Goal: Information Seeking & Learning: Learn about a topic

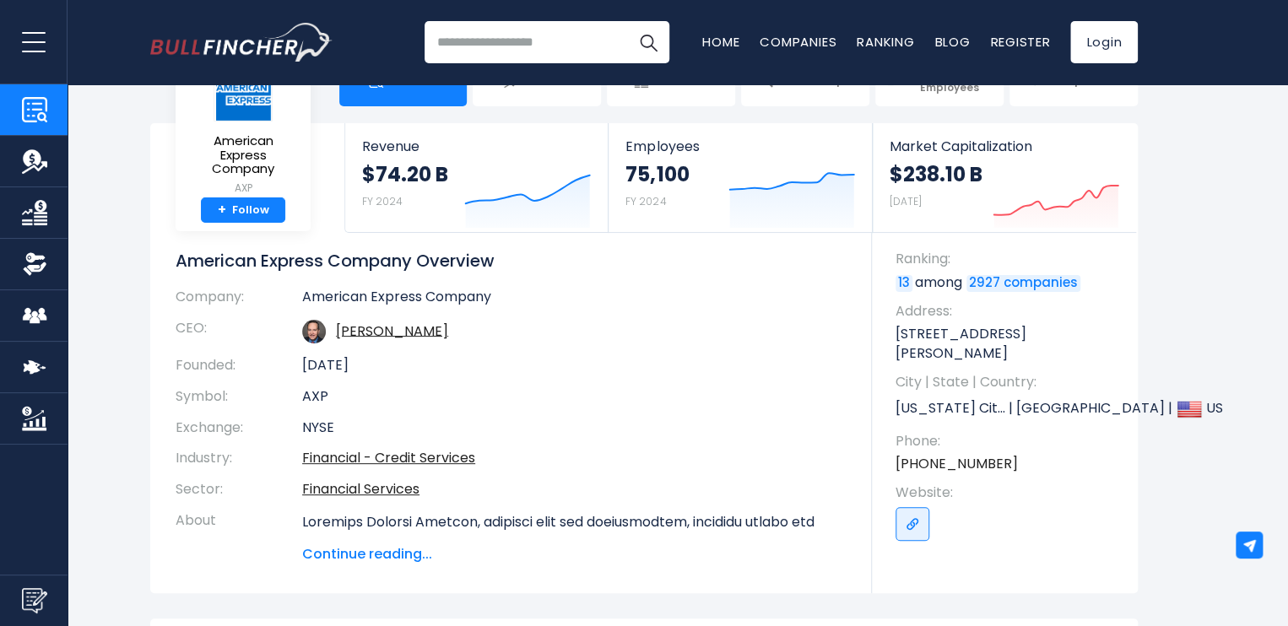
scroll to position [84, 0]
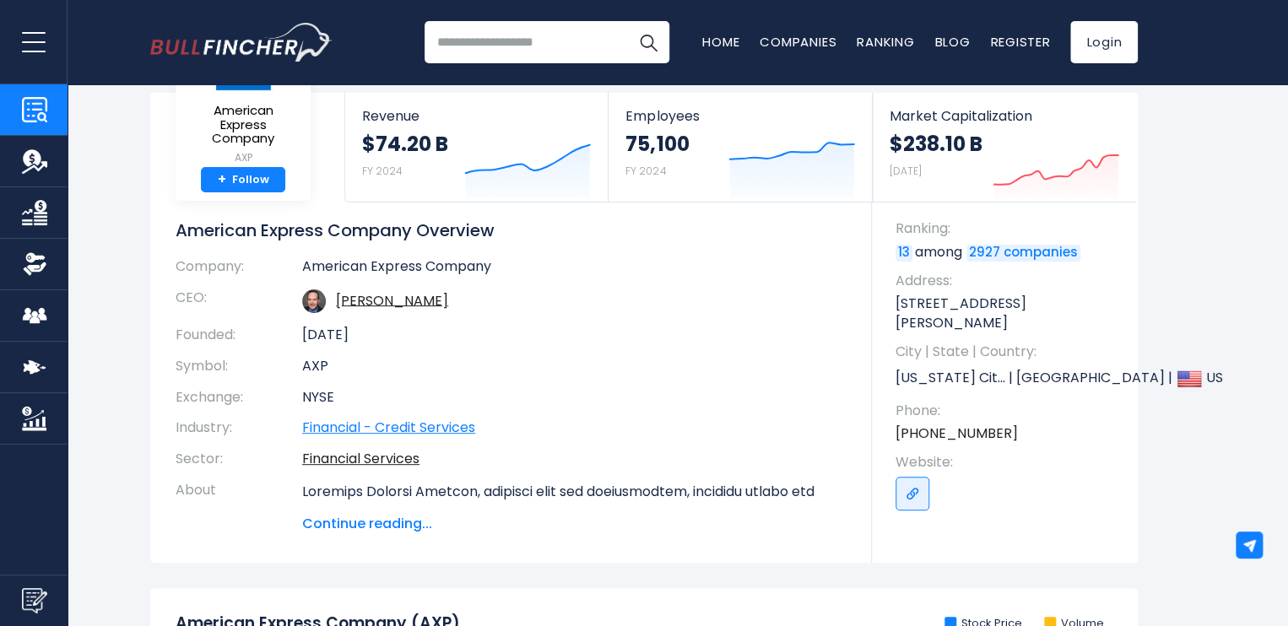
click at [463, 424] on link "Financial - Credit Services" at bounding box center [388, 427] width 173 height 19
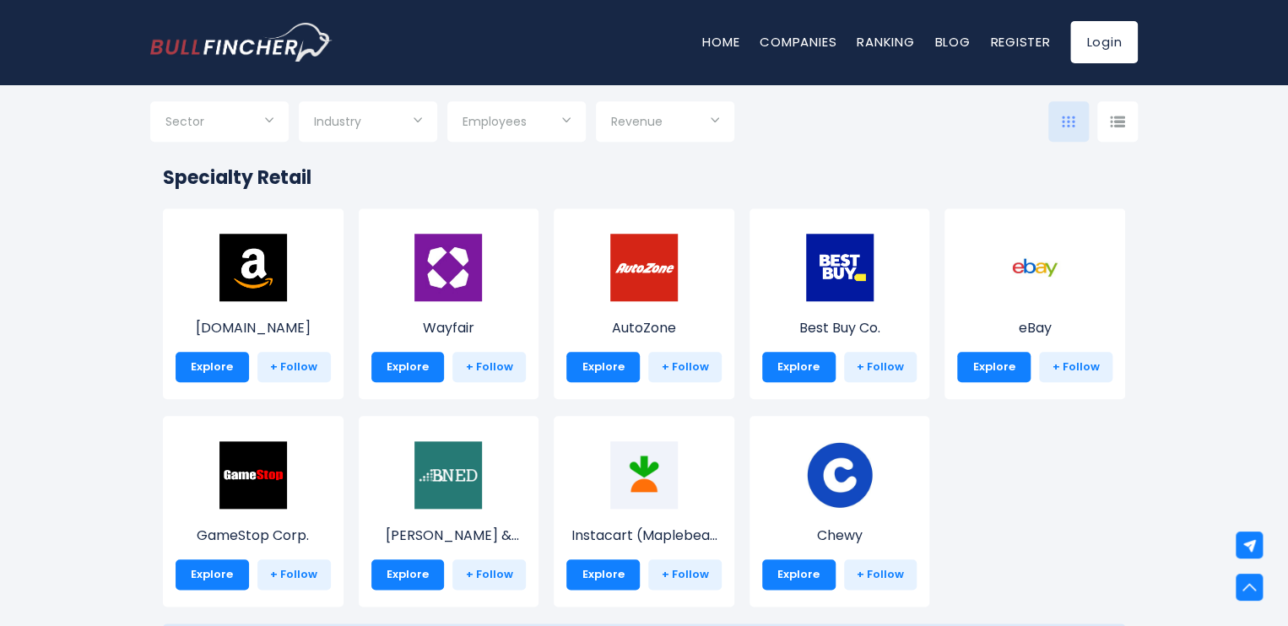
scroll to position [760, 0]
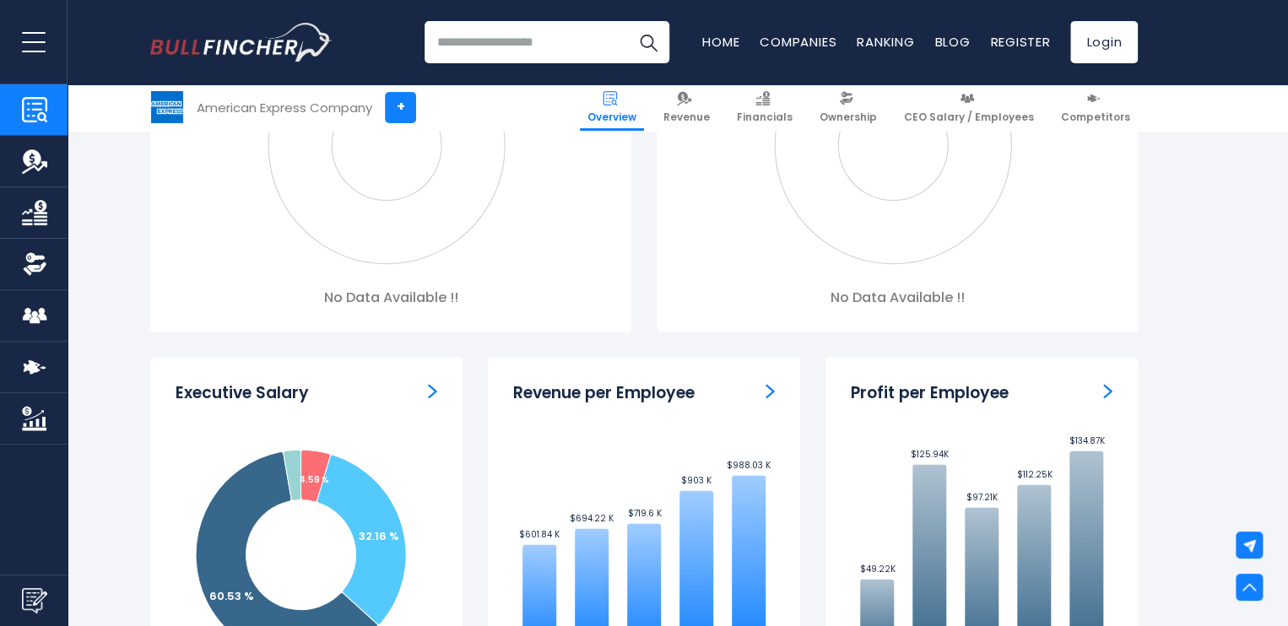
scroll to position [1942, 0]
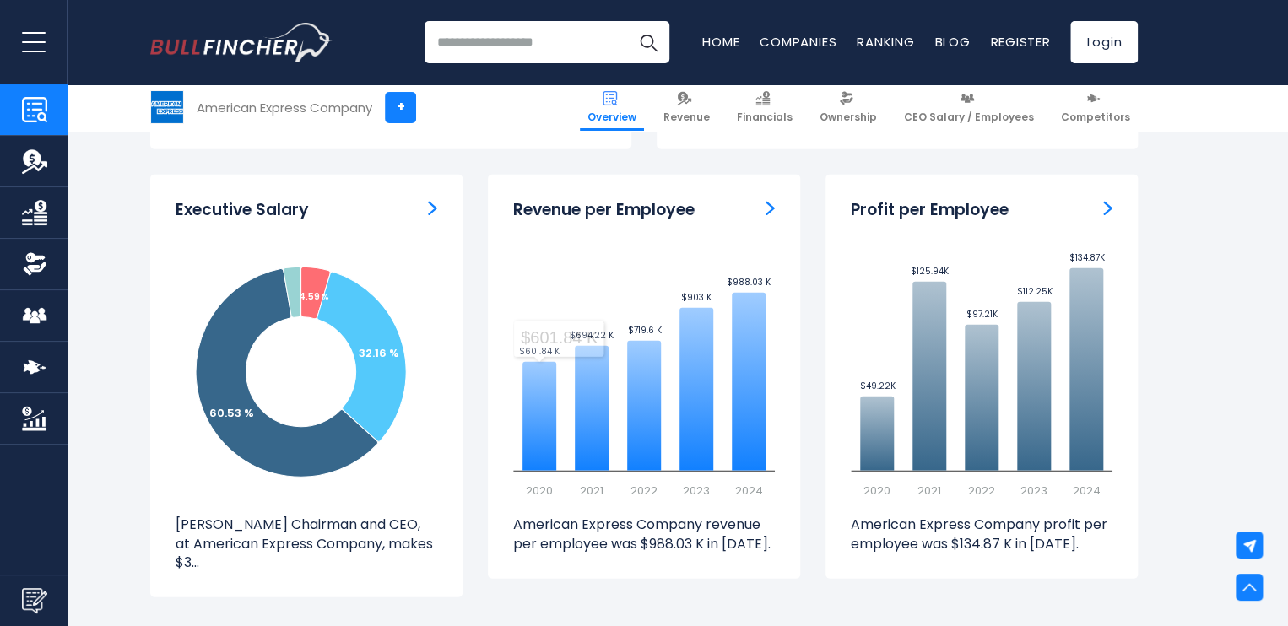
click at [284, 540] on p "[PERSON_NAME] Chairman and CEO, at American Express Company, makes $3..." at bounding box center [307, 544] width 262 height 57
drag, startPoint x: 190, startPoint y: 549, endPoint x: 187, endPoint y: 562, distance: 13.7
click at [190, 550] on p "S.J. Squeri Chairman and CEO, at American Express Company, makes $3..." at bounding box center [307, 544] width 262 height 57
click at [187, 564] on p "[PERSON_NAME] Chairman and CEO, at American Express Company, makes $3..." at bounding box center [307, 544] width 262 height 57
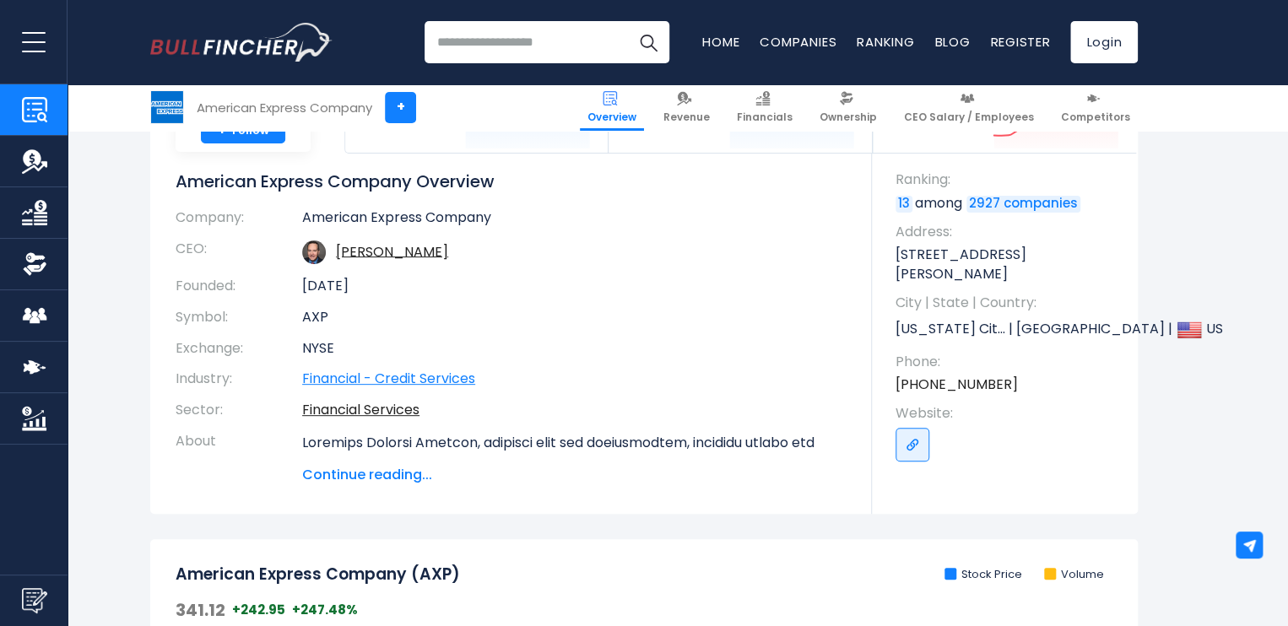
scroll to position [132, 0]
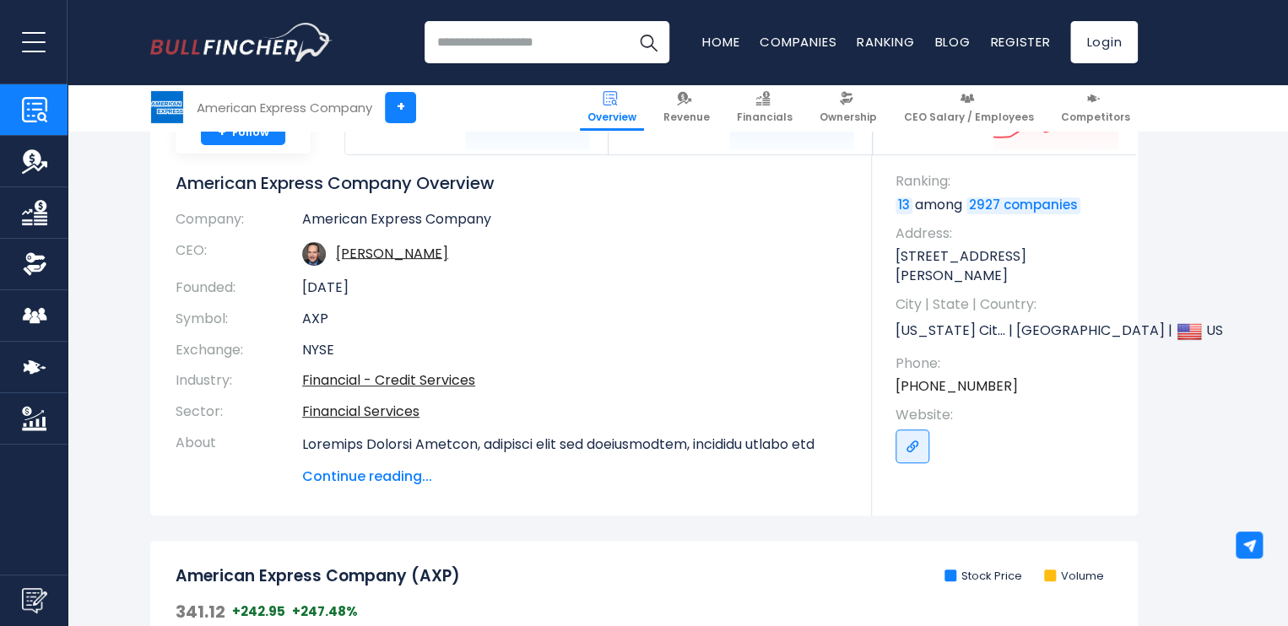
click at [394, 477] on span "Continue reading..." at bounding box center [574, 477] width 545 height 20
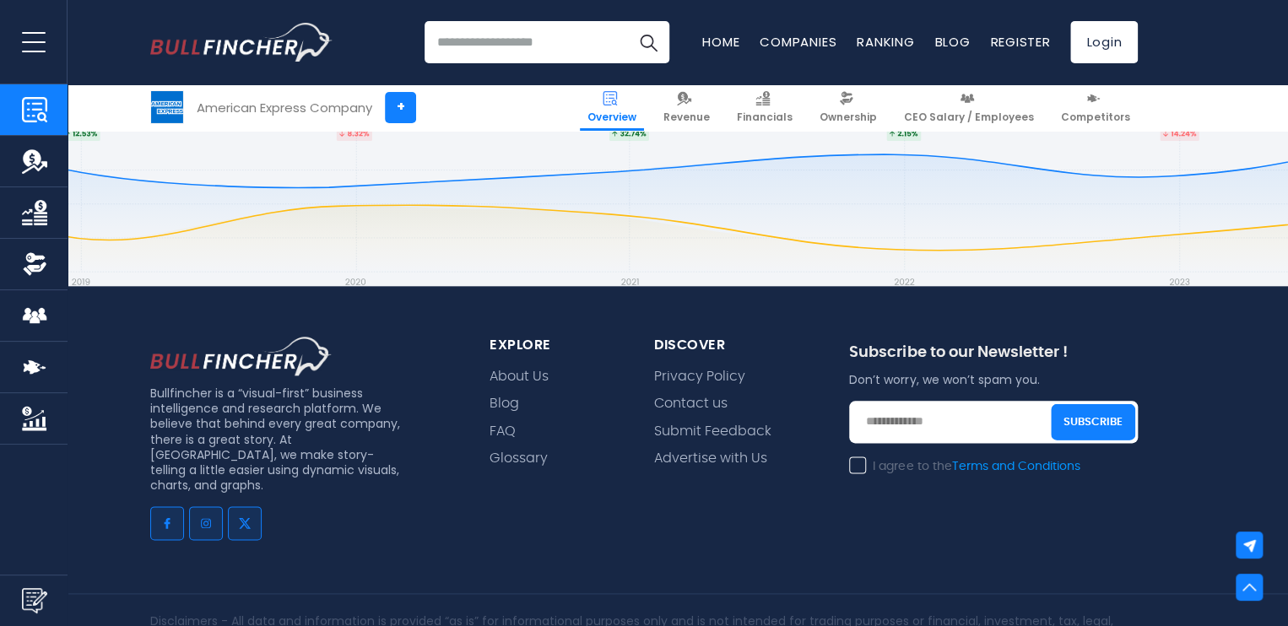
scroll to position [7194, 0]
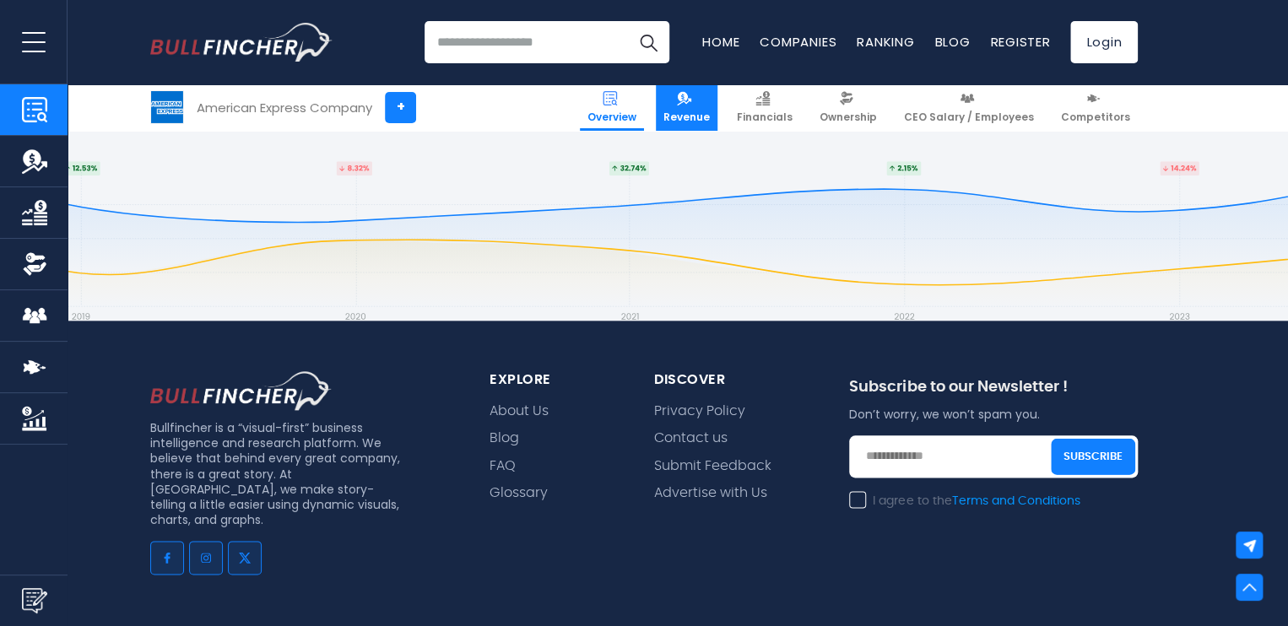
click at [695, 111] on span "Revenue" at bounding box center [687, 118] width 46 height 14
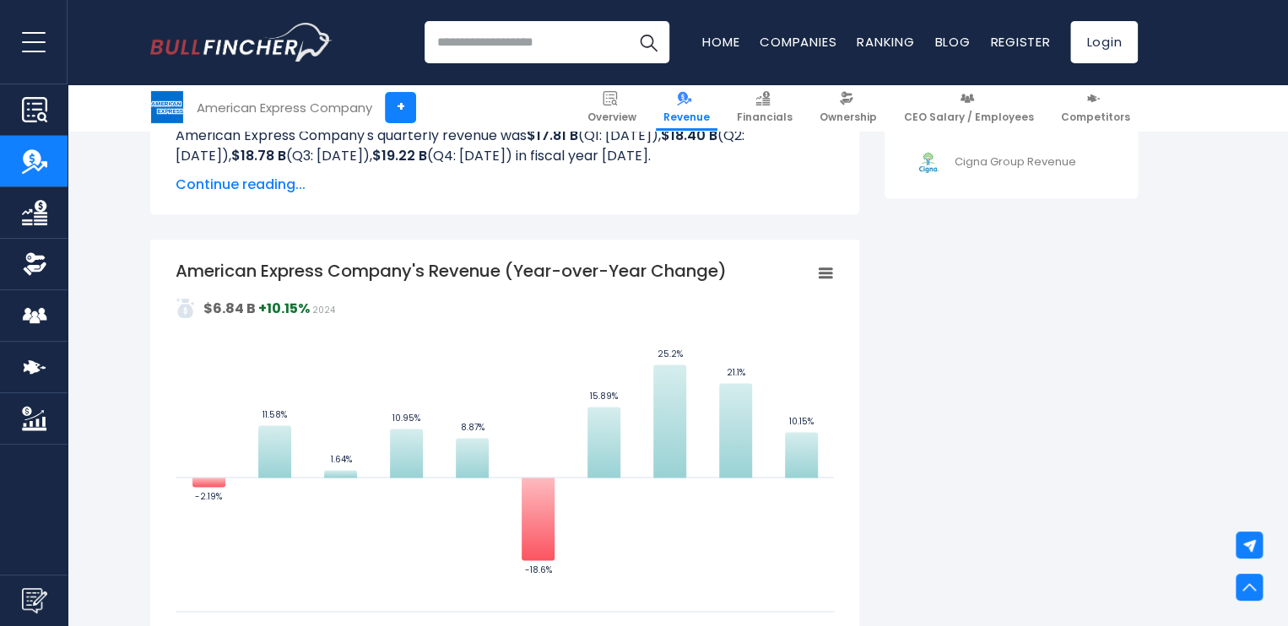
scroll to position [912, 0]
click at [223, 188] on span "Continue reading..." at bounding box center [505, 185] width 659 height 20
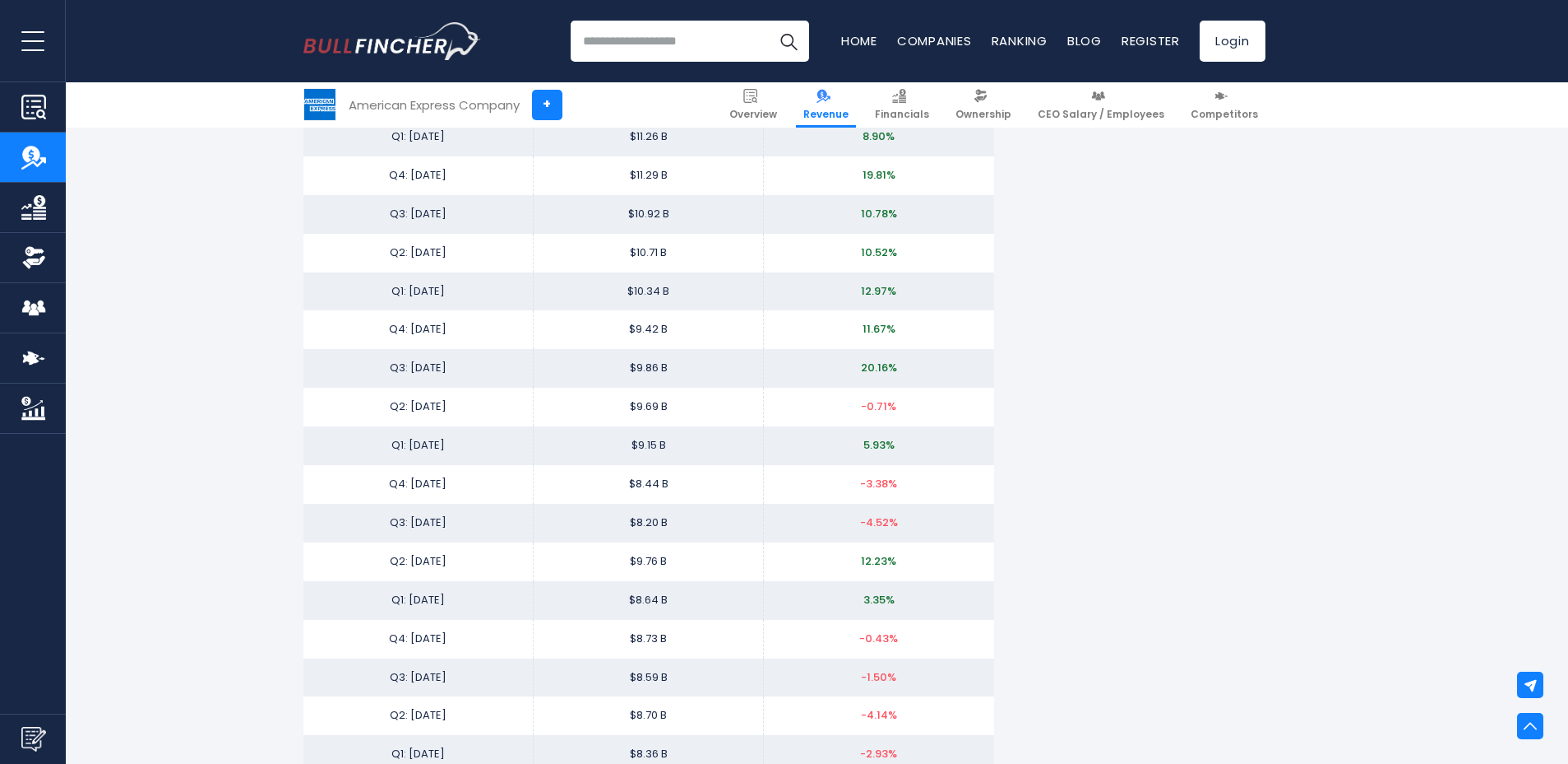
scroll to position [3916, 0]
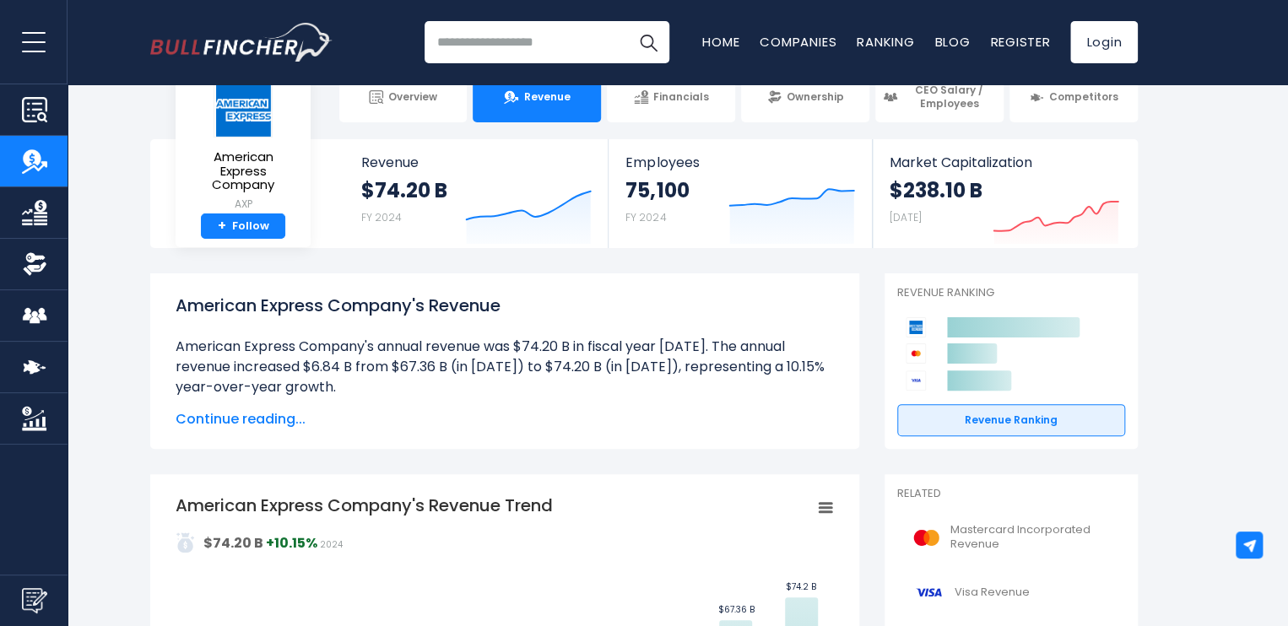
scroll to position [0, 0]
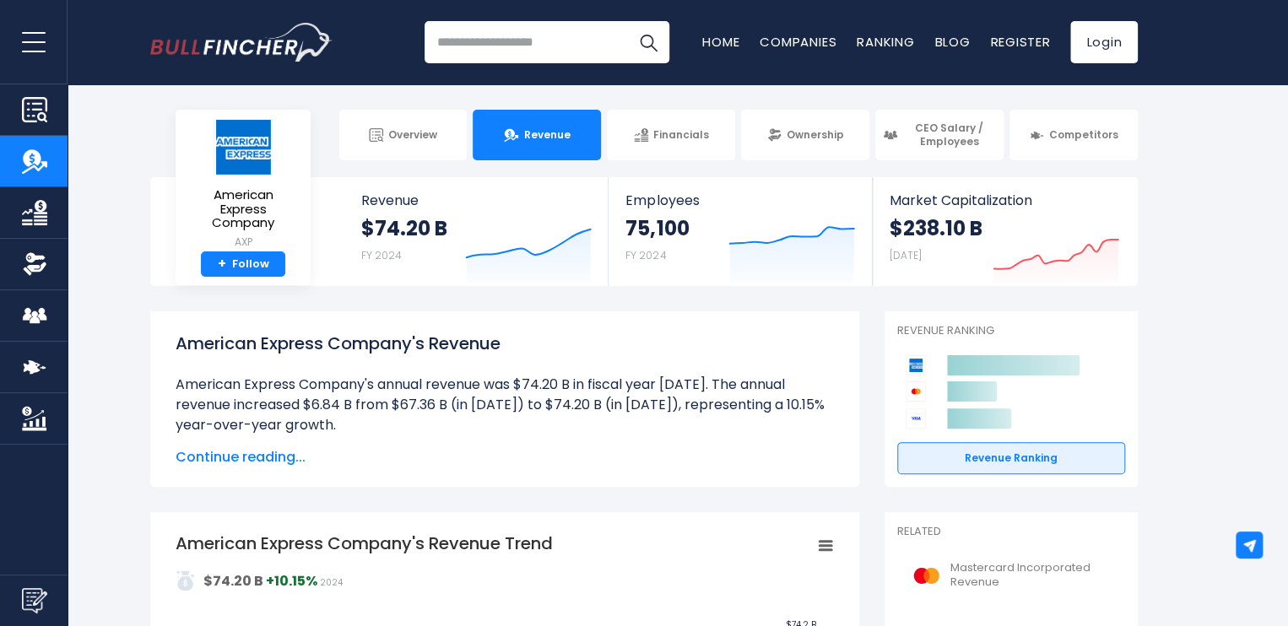
click at [280, 455] on span "Continue reading..." at bounding box center [505, 457] width 659 height 20
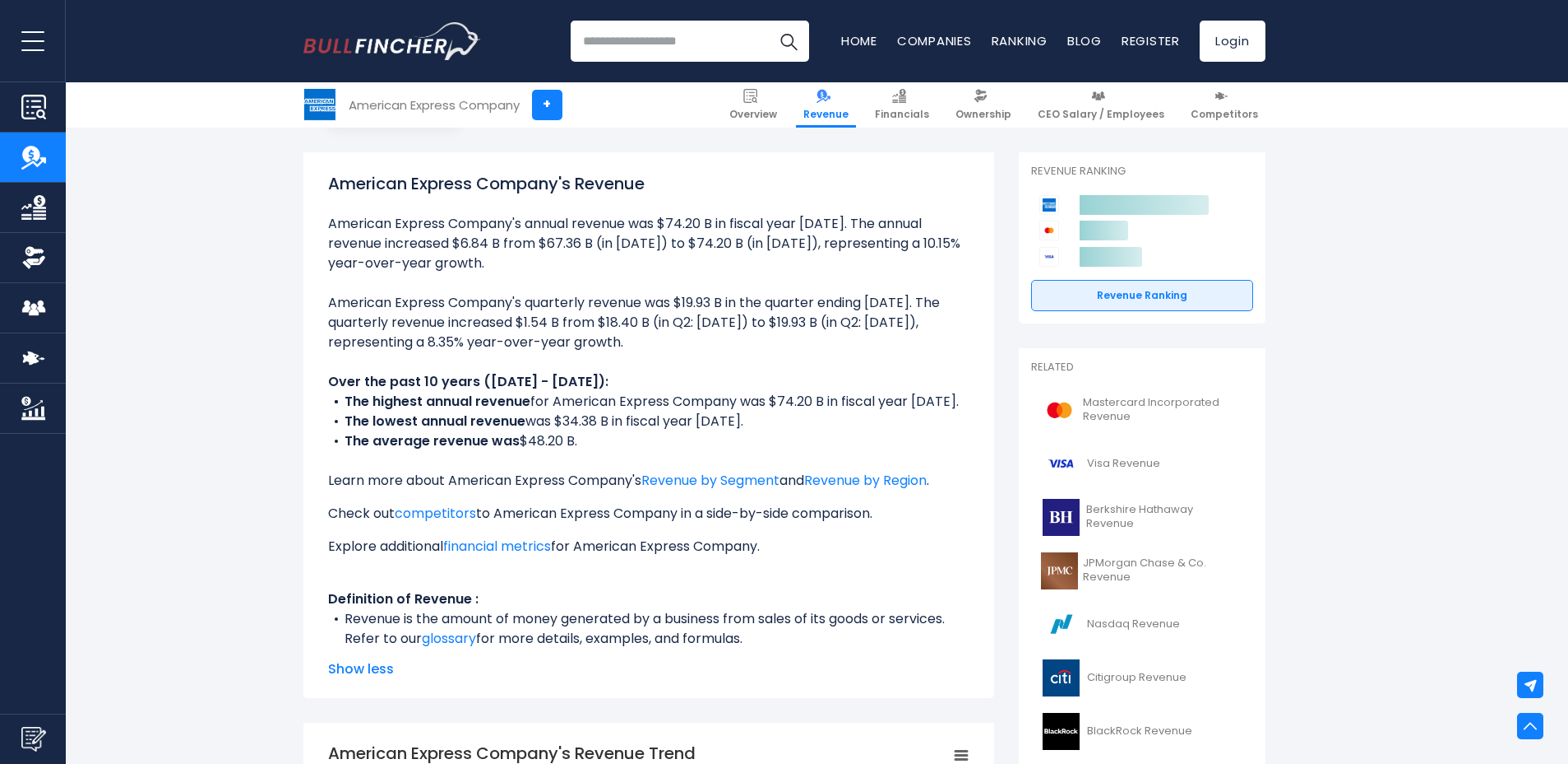
scroll to position [145, 0]
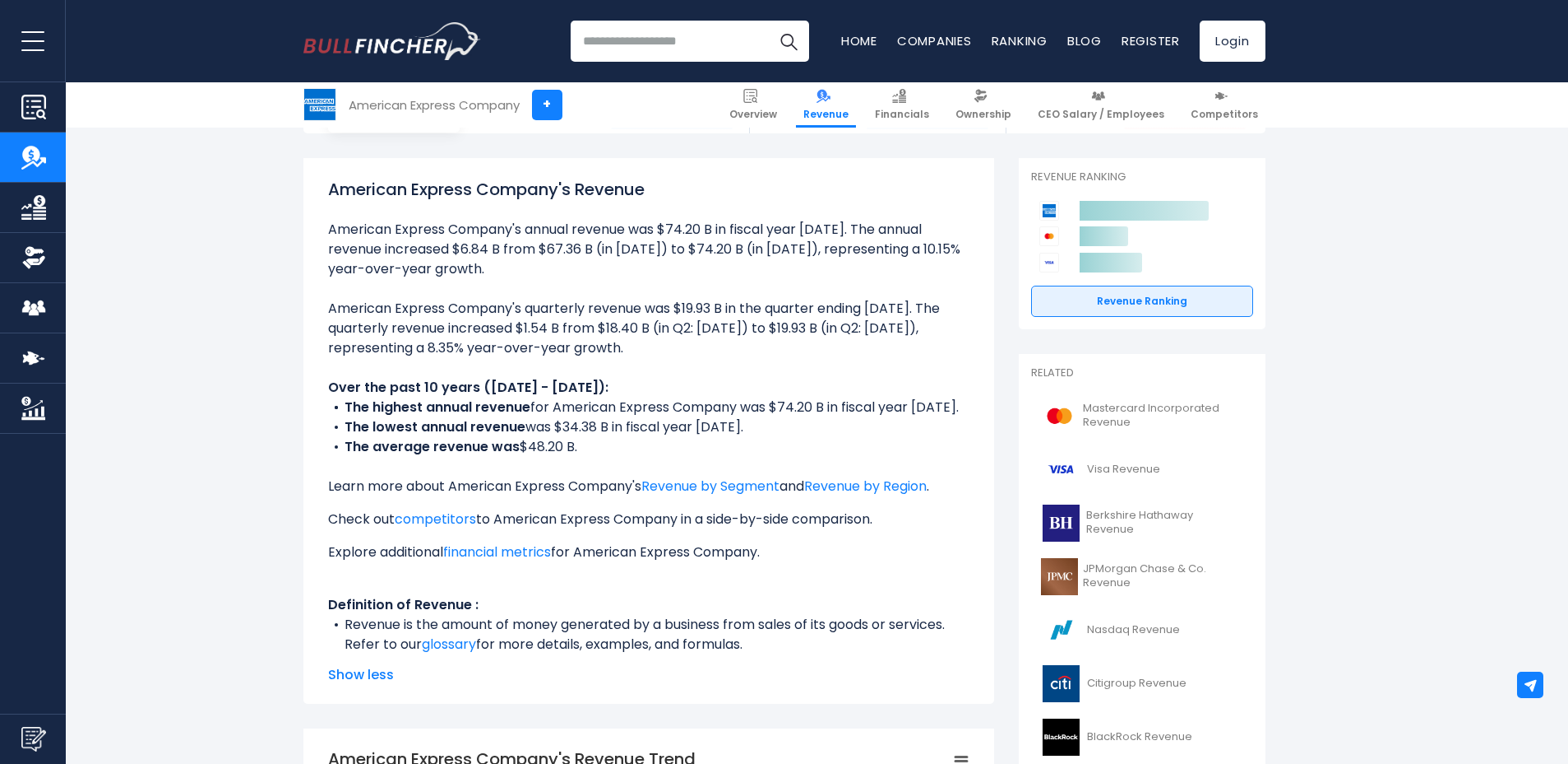
drag, startPoint x: 981, startPoint y: 654, endPoint x: 1006, endPoint y: 251, distance: 403.8
click at [899, 102] on link "Financials" at bounding box center [902, 104] width 69 height 45
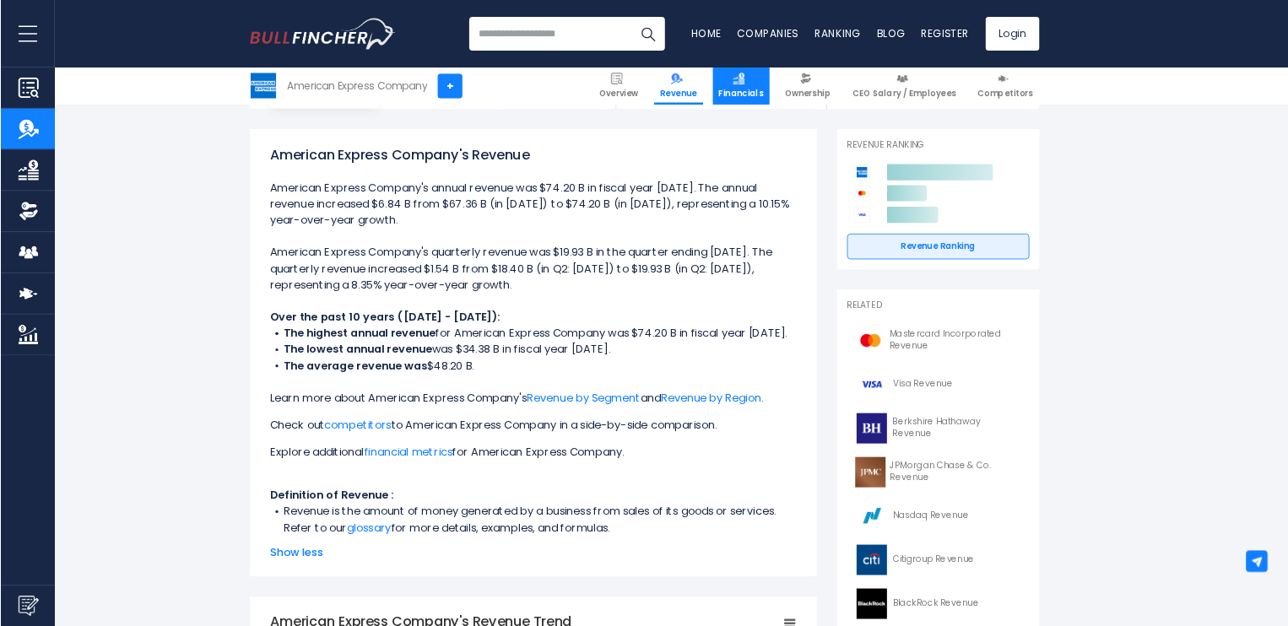
scroll to position [149, 0]
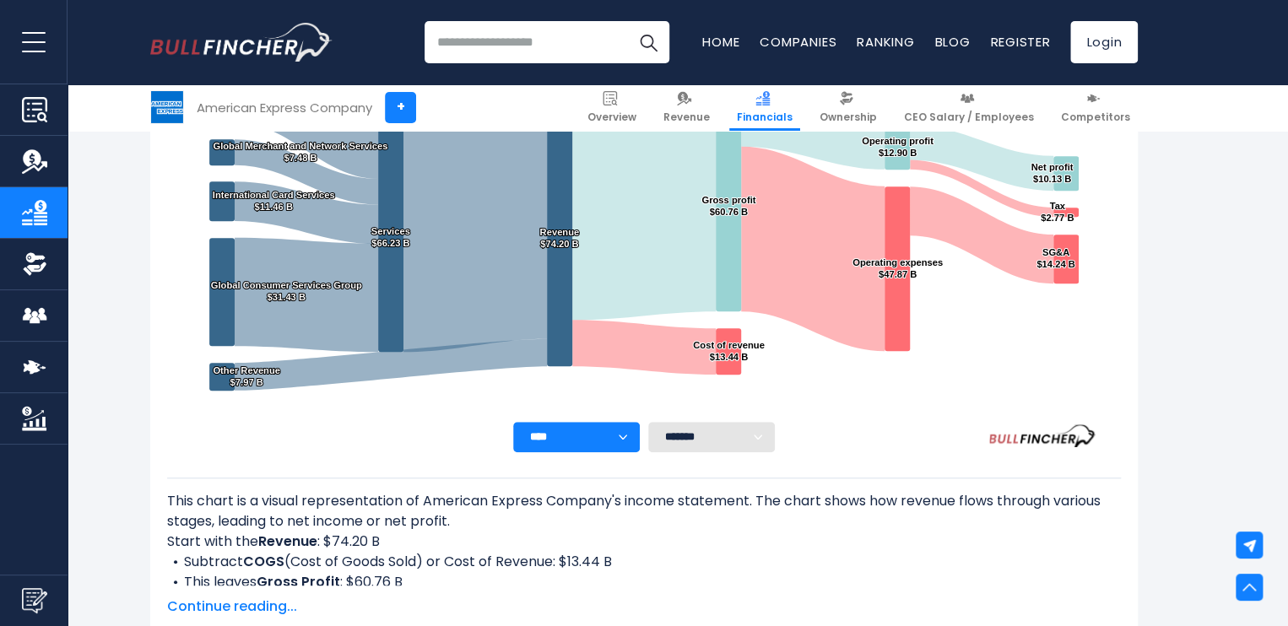
scroll to position [399, 0]
click at [754, 448] on select "******* ** ** ** **" at bounding box center [711, 437] width 127 height 30
click at [592, 442] on select "**** **** **** **** **** ****" at bounding box center [576, 437] width 127 height 30
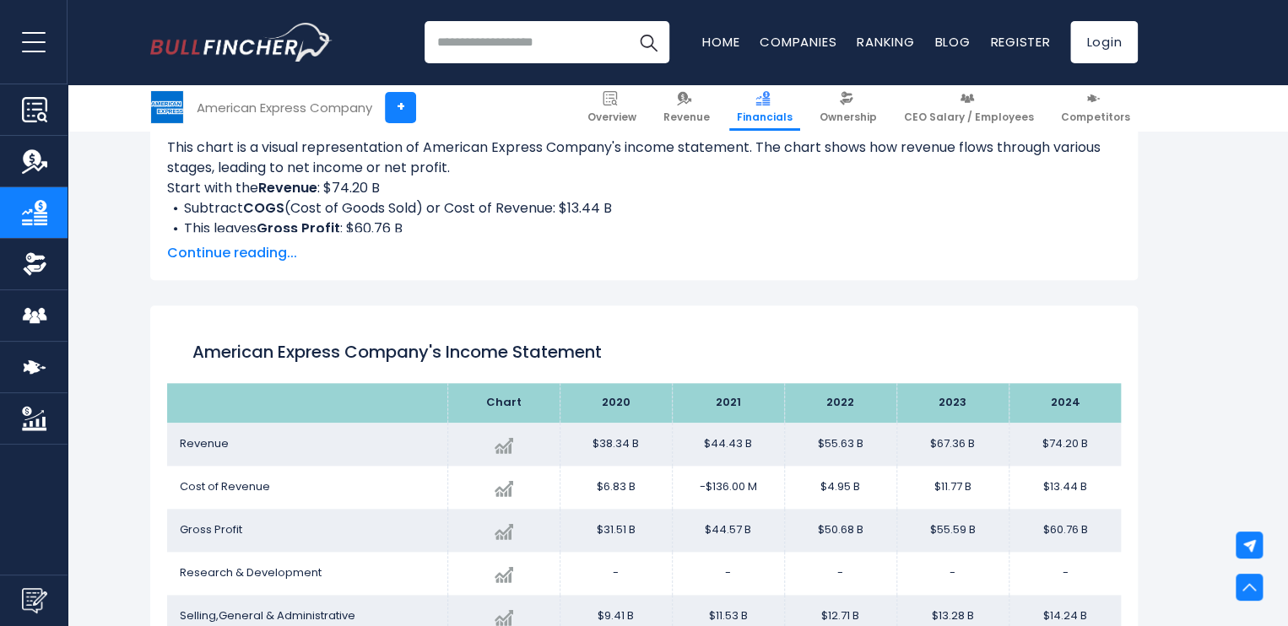
click at [274, 254] on span "Continue reading..." at bounding box center [644, 253] width 954 height 20
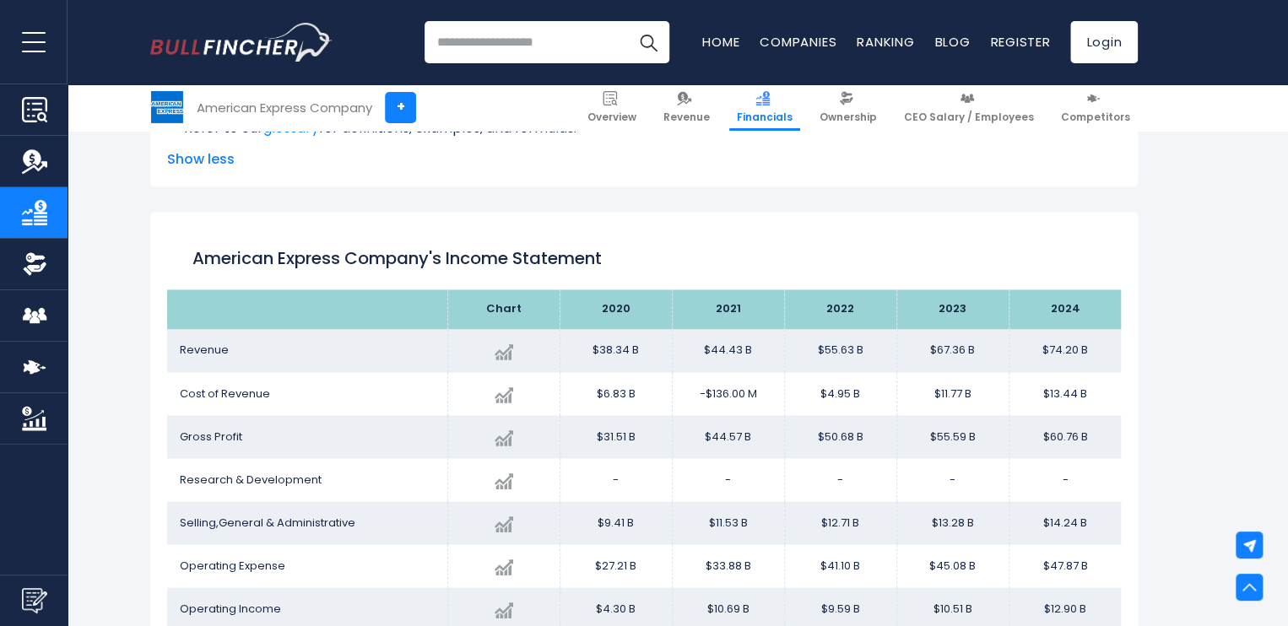
scroll to position [1232, 0]
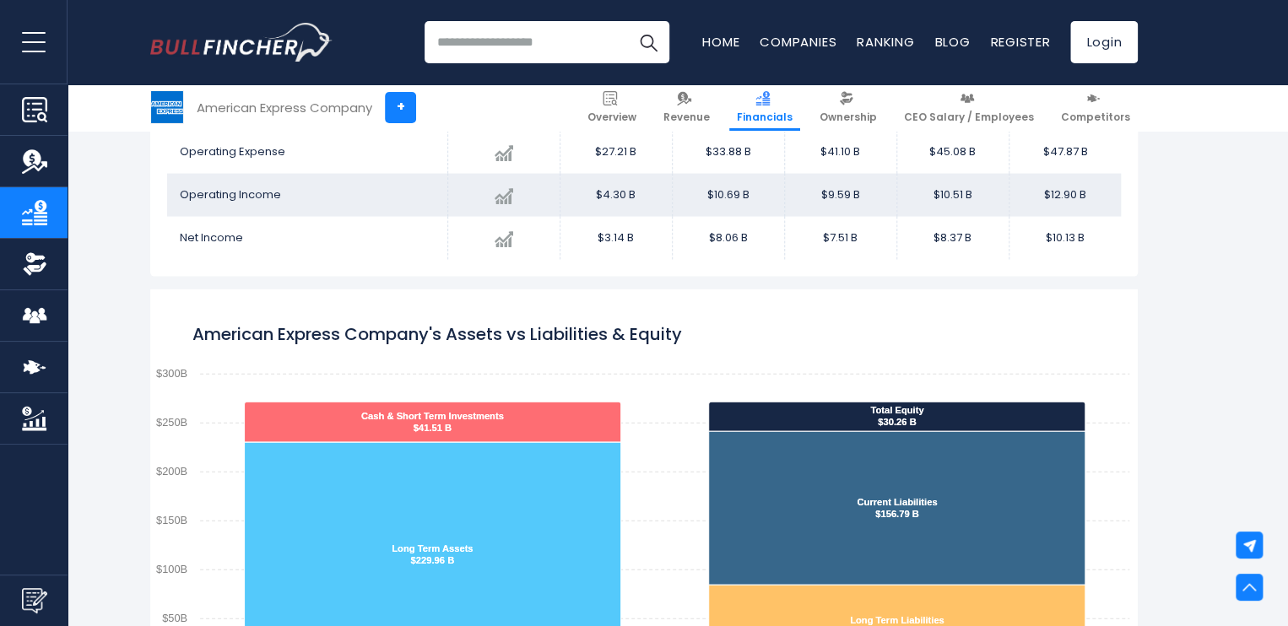
click at [634, 393] on rect "American Express Company's Assets vs Liabilities & Equity" at bounding box center [644, 501] width 988 height 422
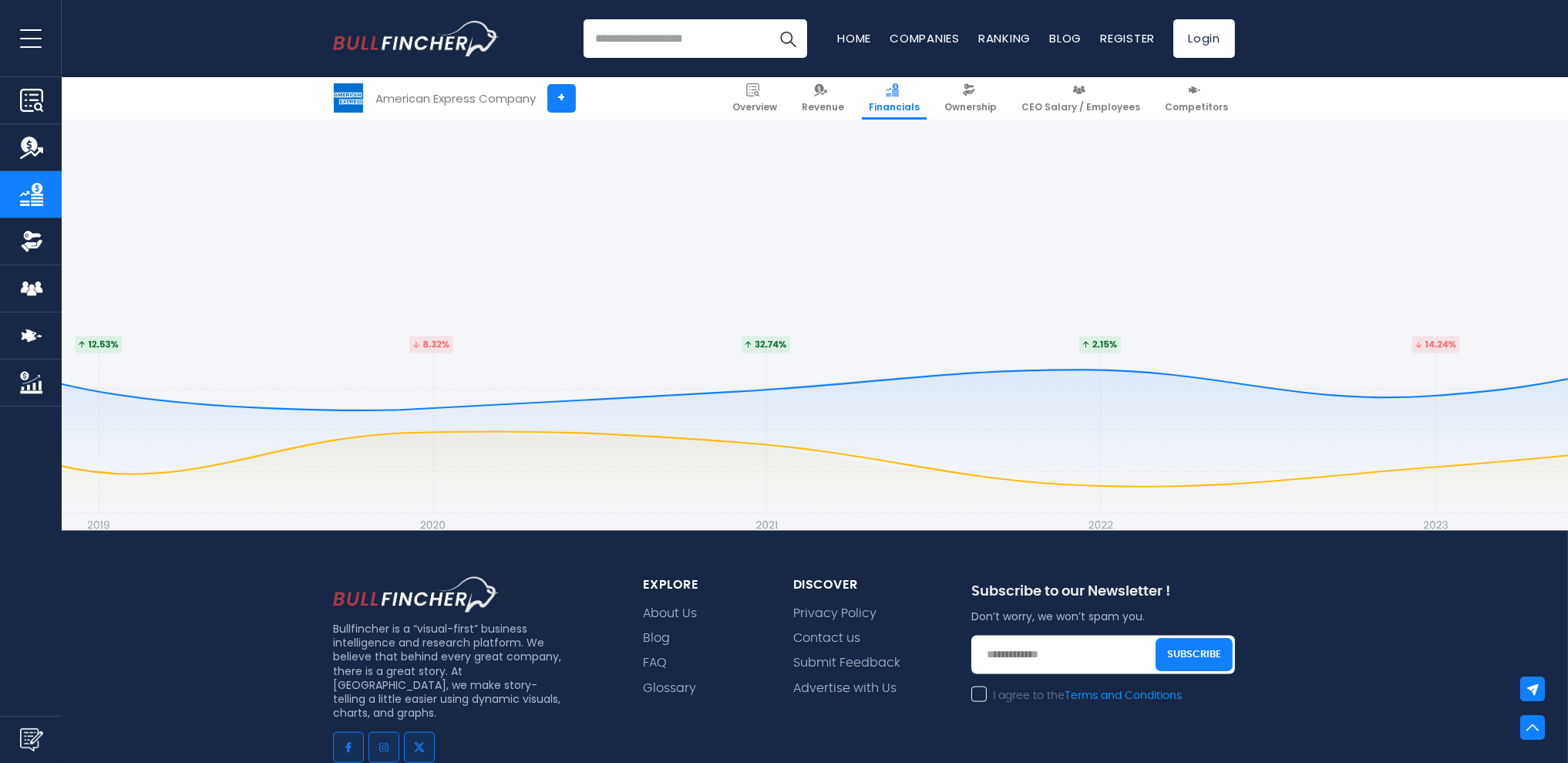
scroll to position [4864, 0]
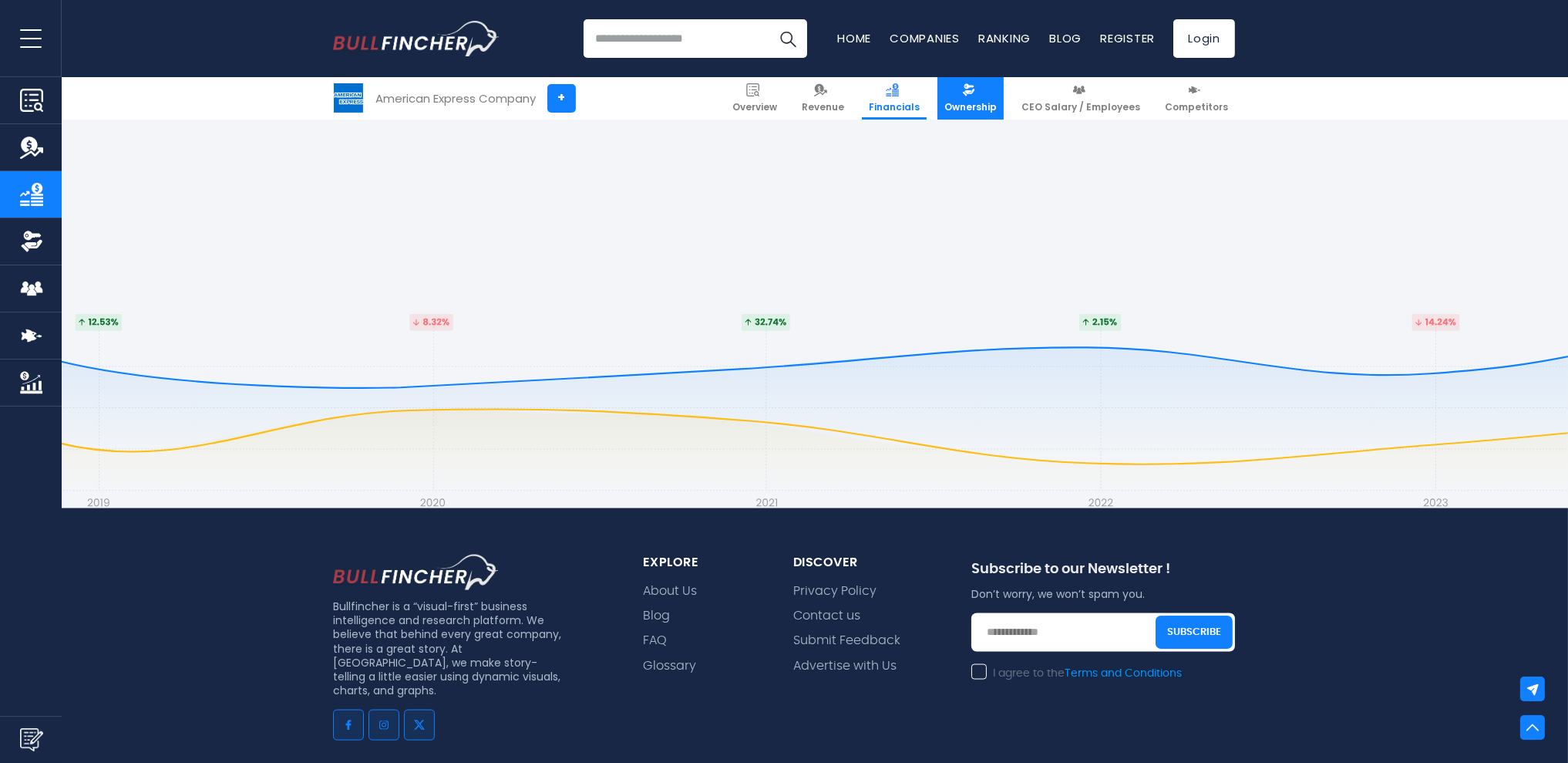
click at [983, 112] on span "Ownership" at bounding box center [970, 108] width 52 height 13
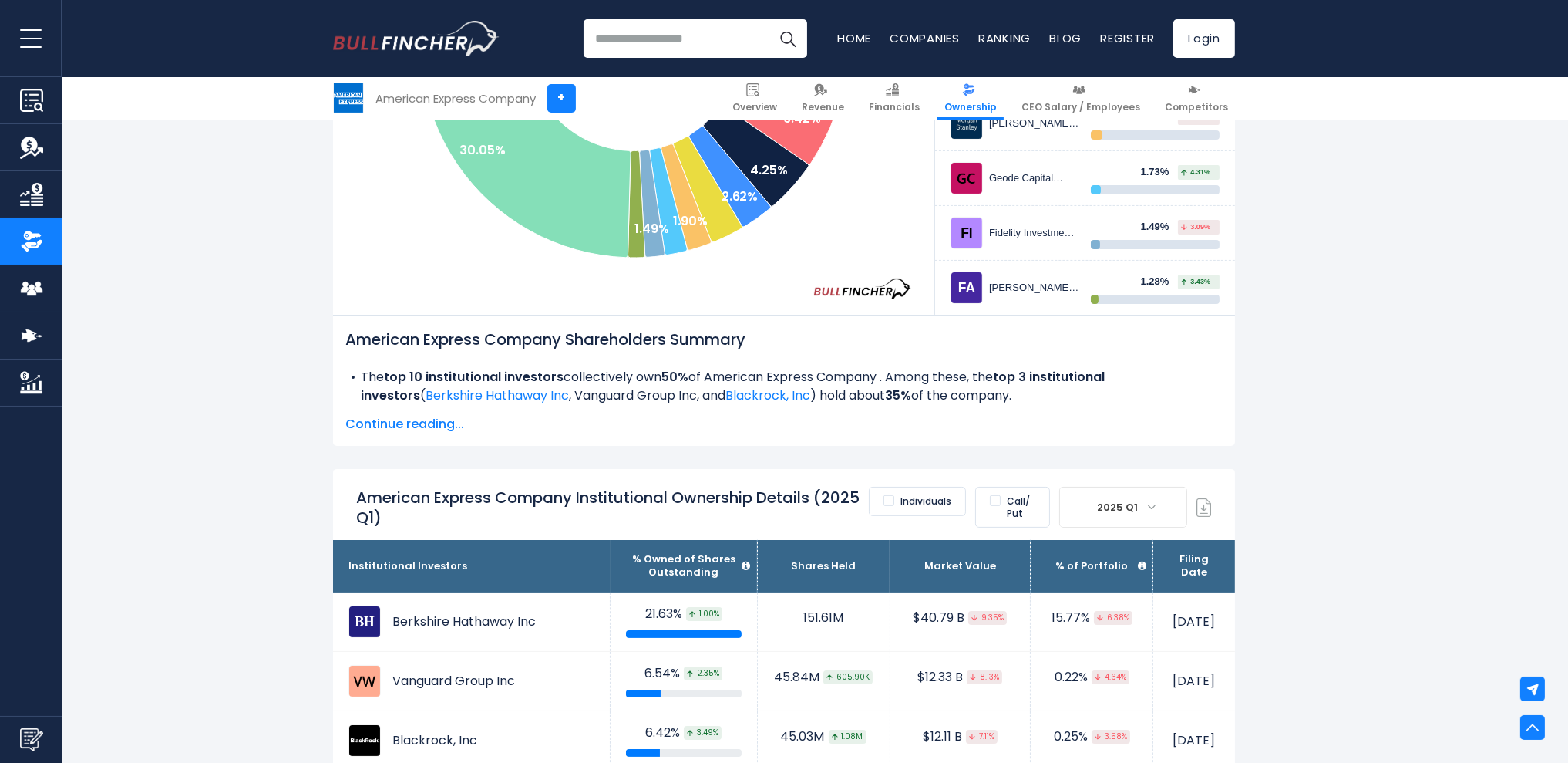
scroll to position [609, 0]
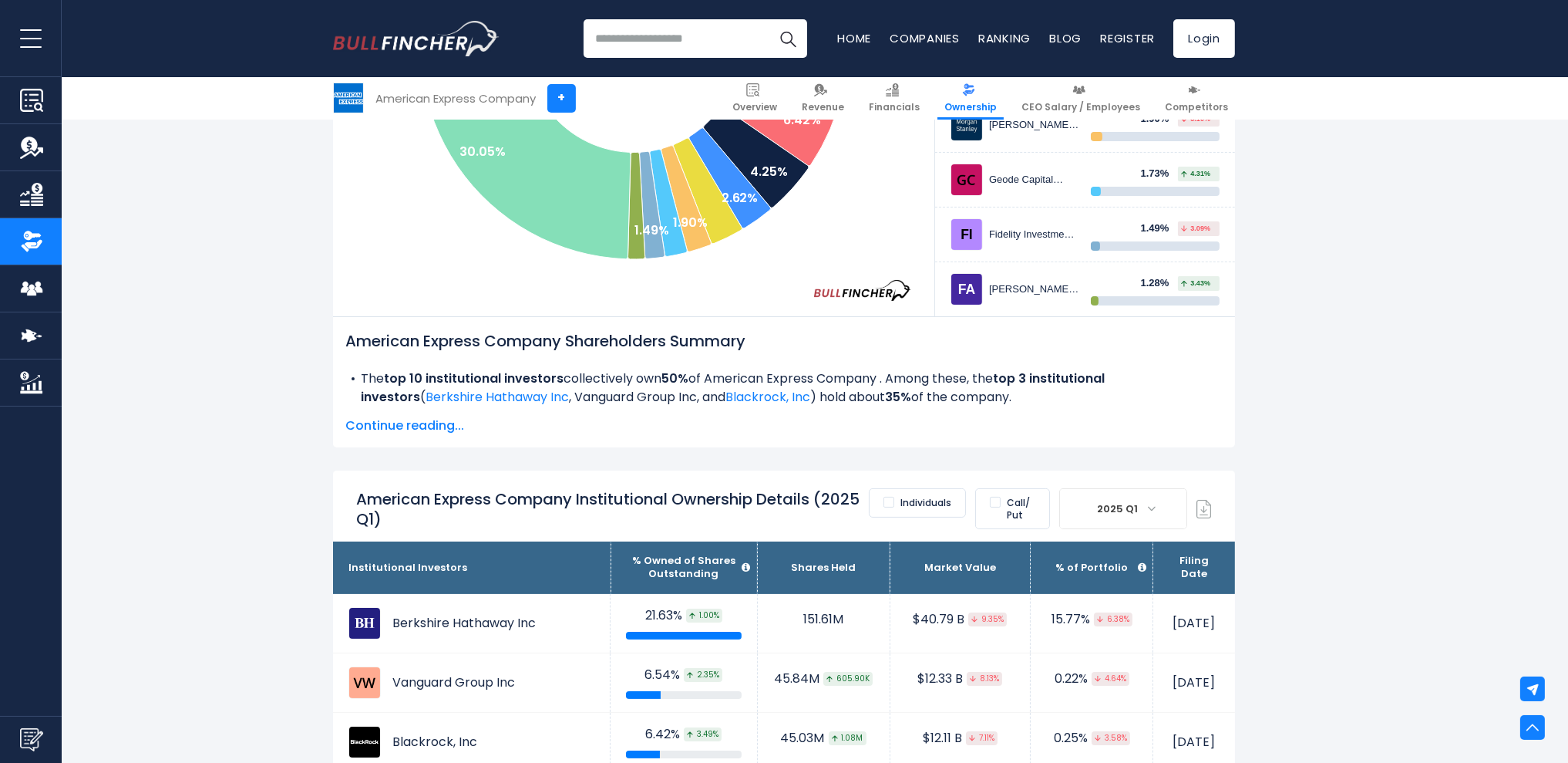
click at [365, 427] on span "Continue reading..." at bounding box center [784, 426] width 878 height 18
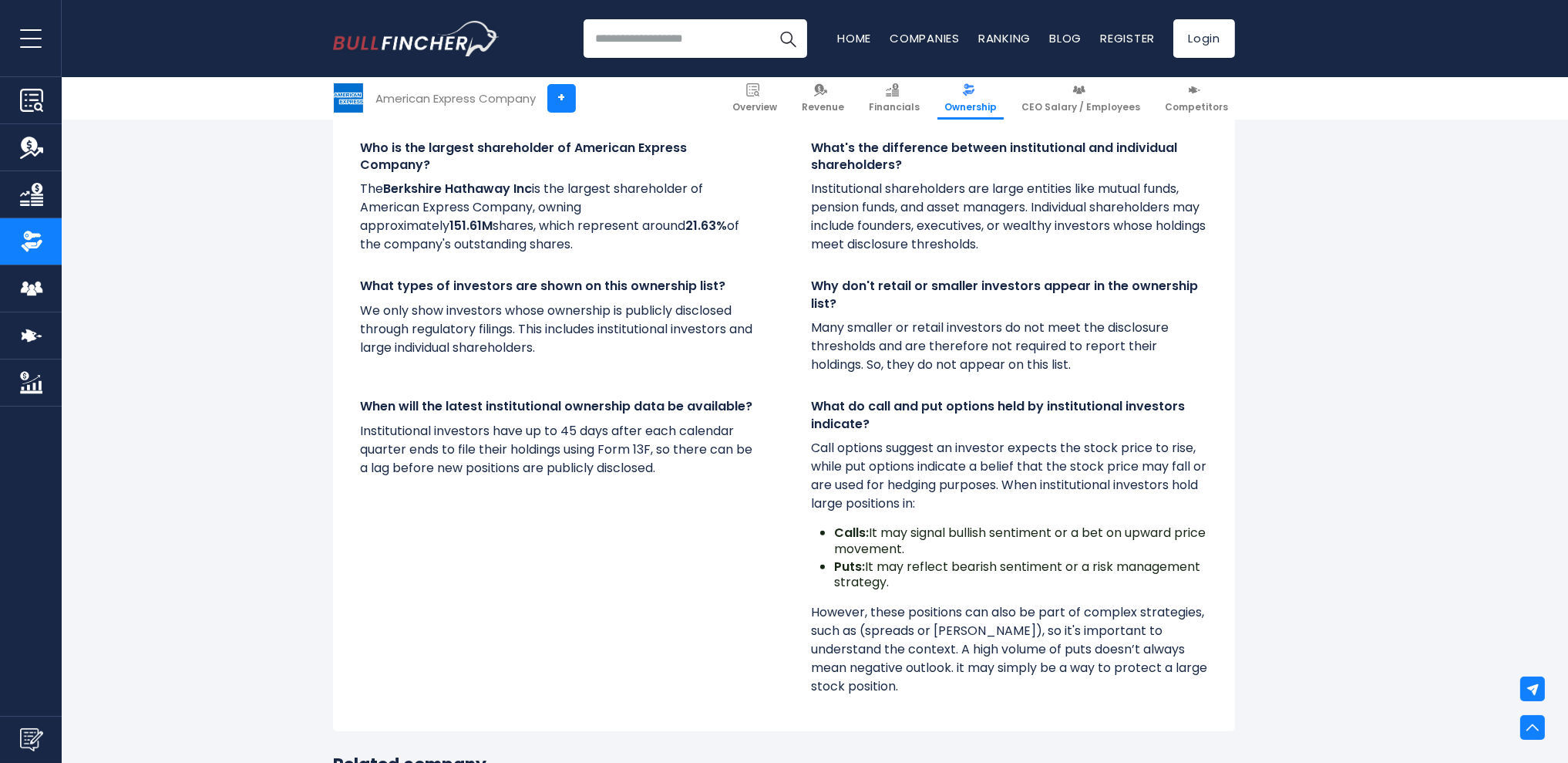
scroll to position [13477, 0]
click at [1051, 93] on link "CEO Salary / Employees" at bounding box center [1080, 98] width 132 height 42
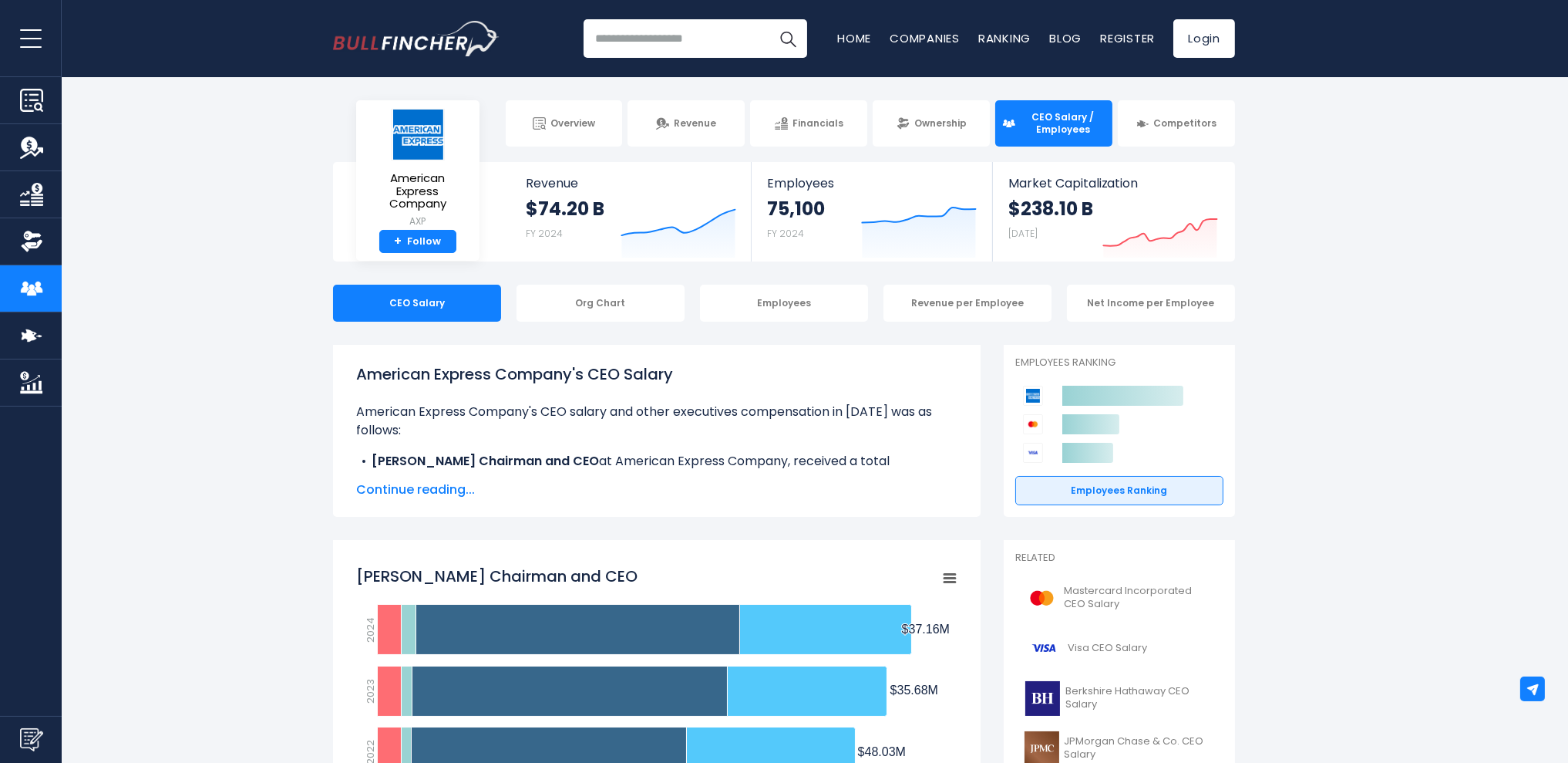
click at [1037, 124] on span "CEO Salary / Employees" at bounding box center [1063, 123] width 86 height 24
click at [397, 490] on span "Continue reading..." at bounding box center [657, 490] width 602 height 18
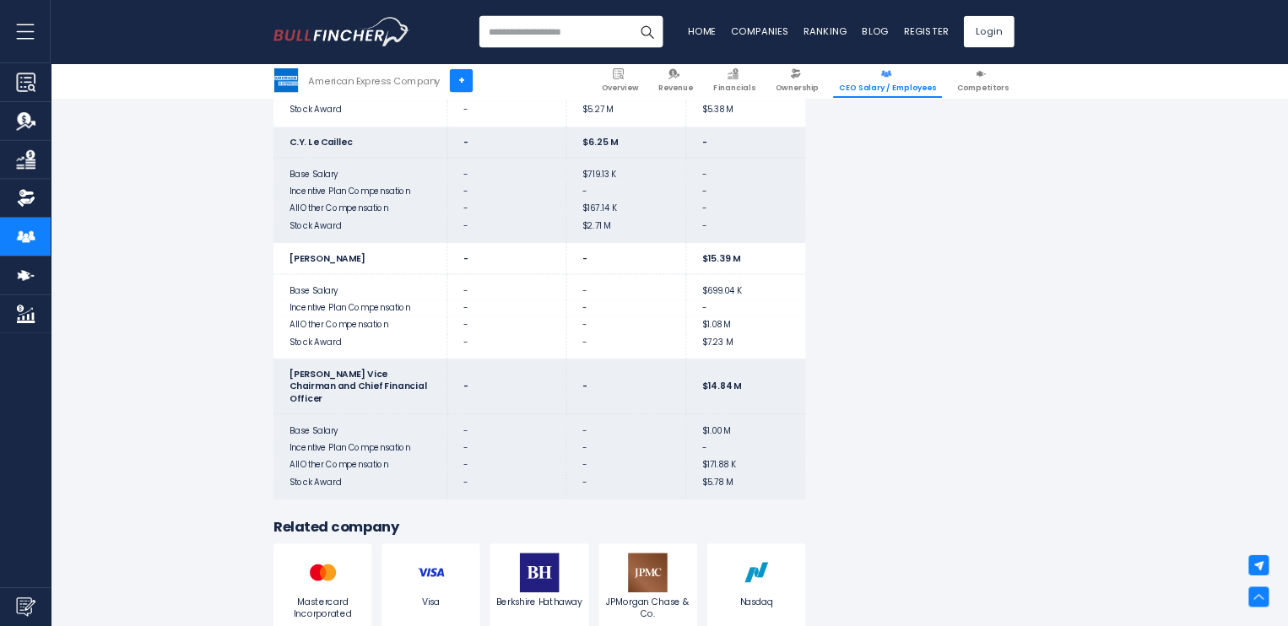
scroll to position [4542, 0]
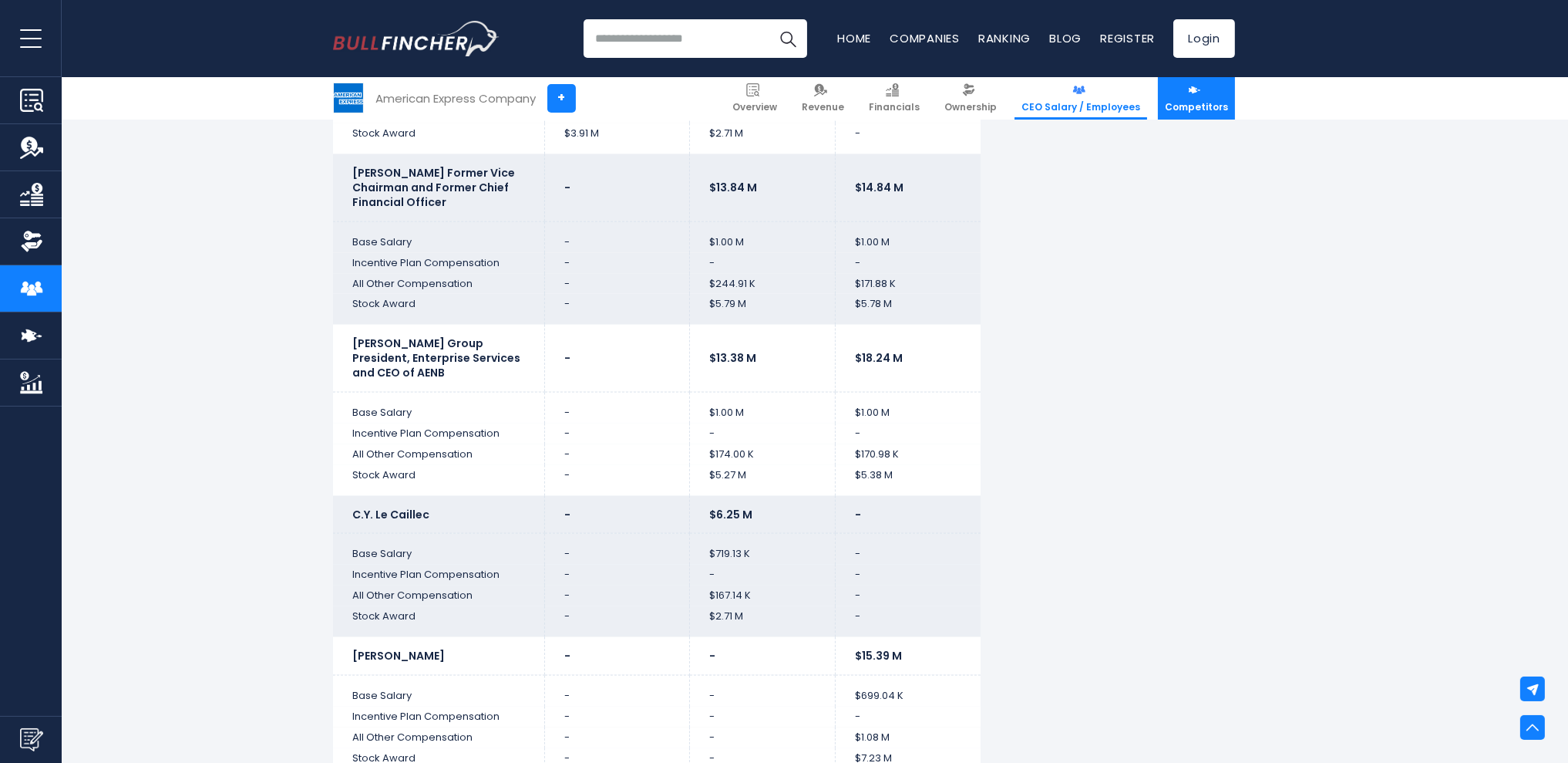
click at [1191, 98] on link "Competitors" at bounding box center [1196, 98] width 77 height 42
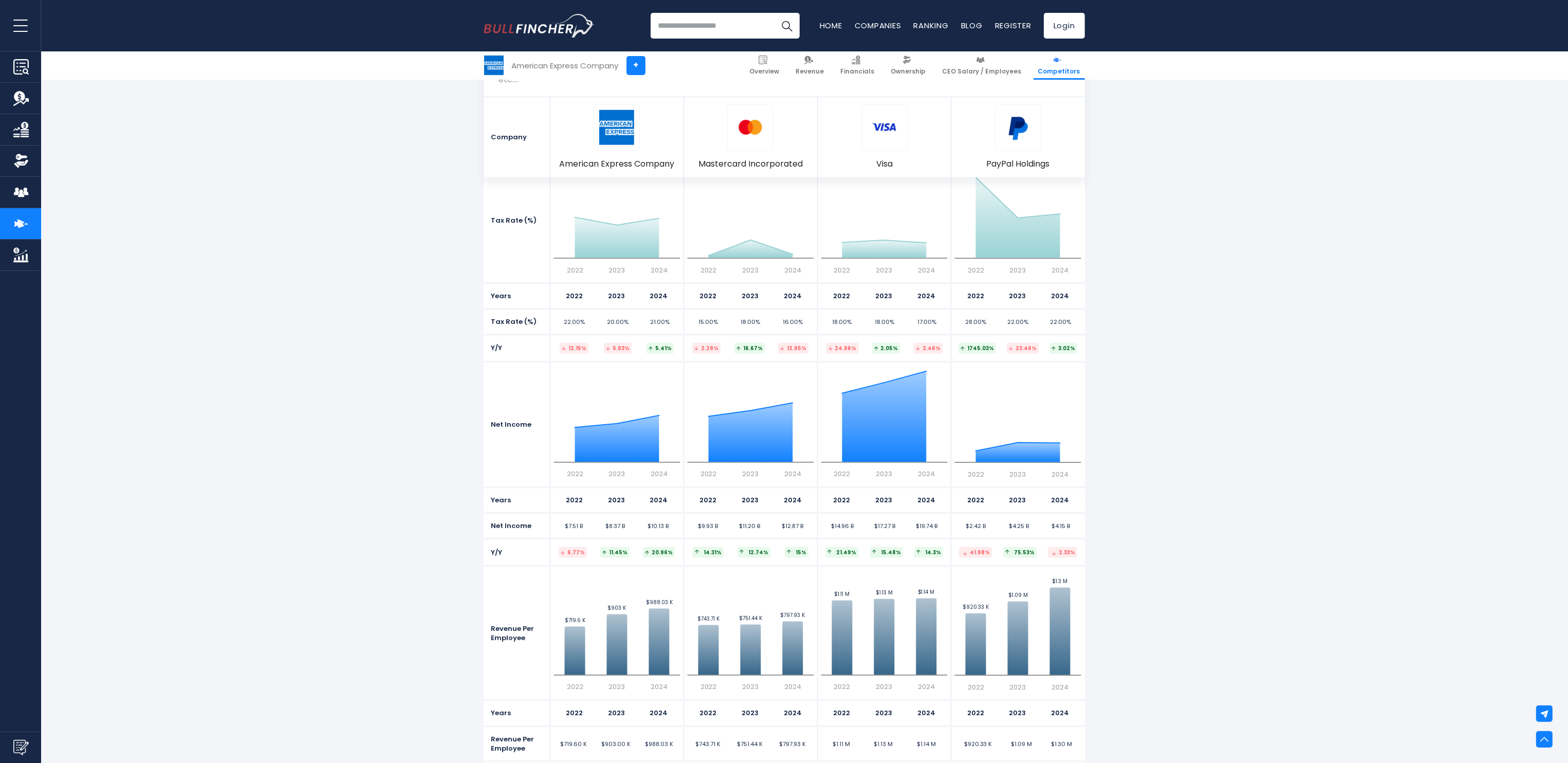
scroll to position [1591, 0]
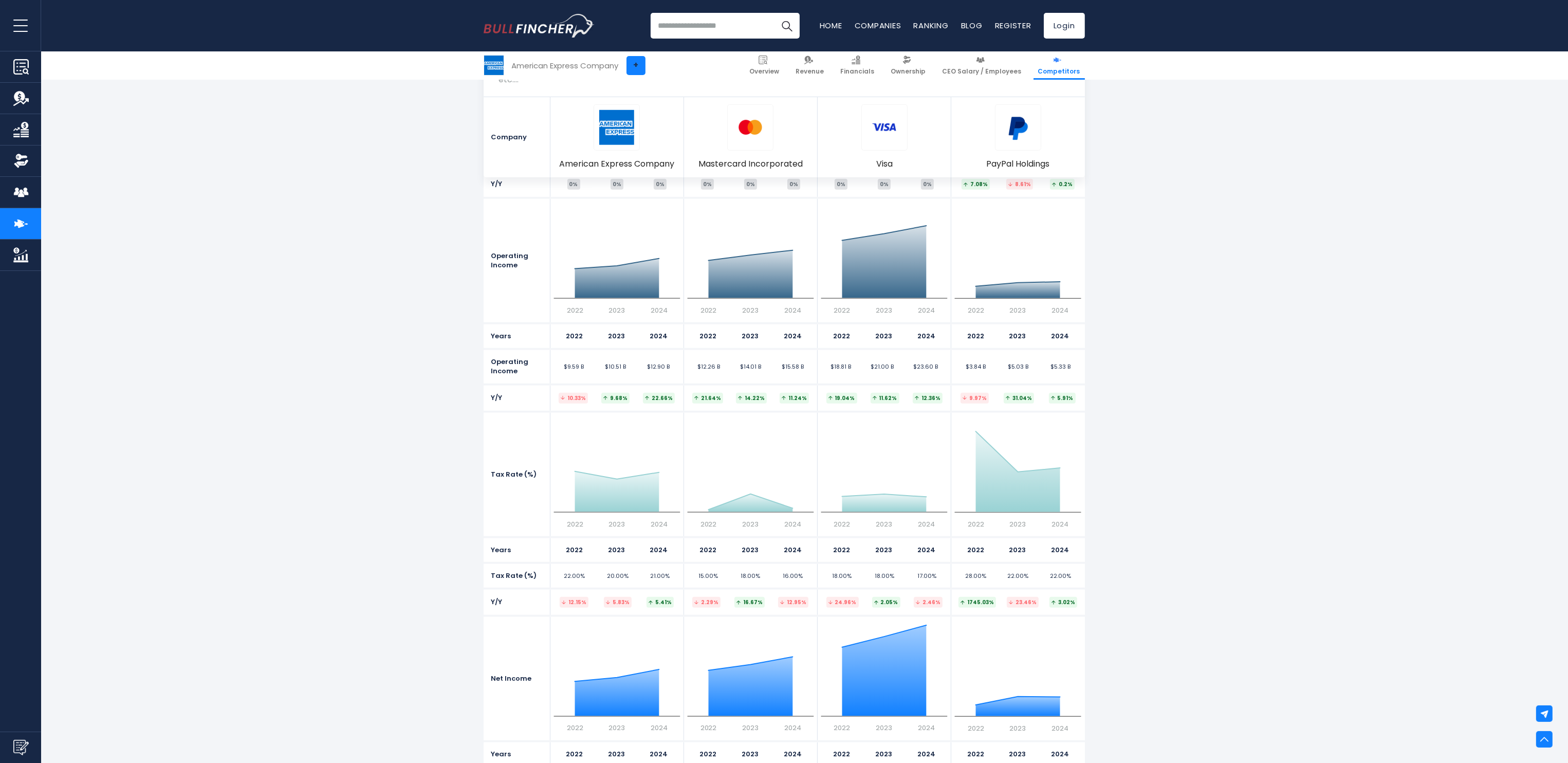
click at [642, 60] on link "+" at bounding box center [635, 65] width 19 height 19
